Goal: Navigation & Orientation: Find specific page/section

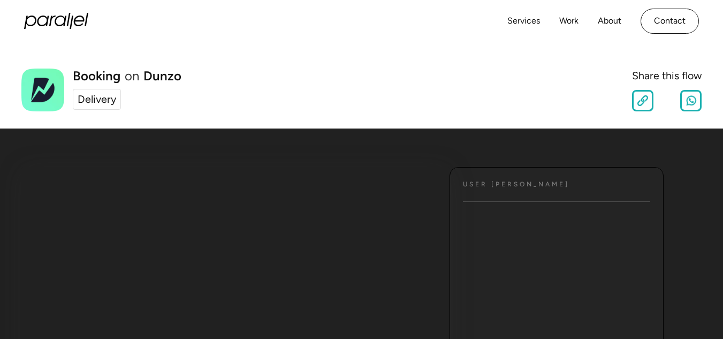
click at [100, 102] on div "Delivery" at bounding box center [97, 100] width 39 height 16
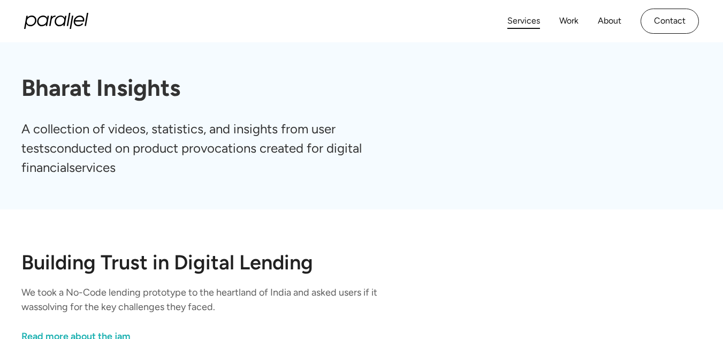
click at [521, 28] on link "Services" at bounding box center [523, 21] width 33 height 16
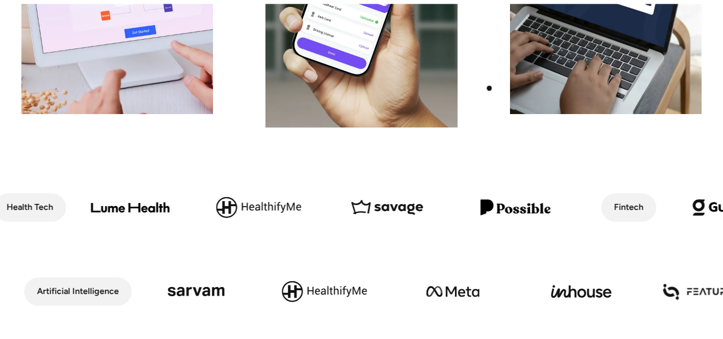
scroll to position [482, 0]
